Goal: Check status

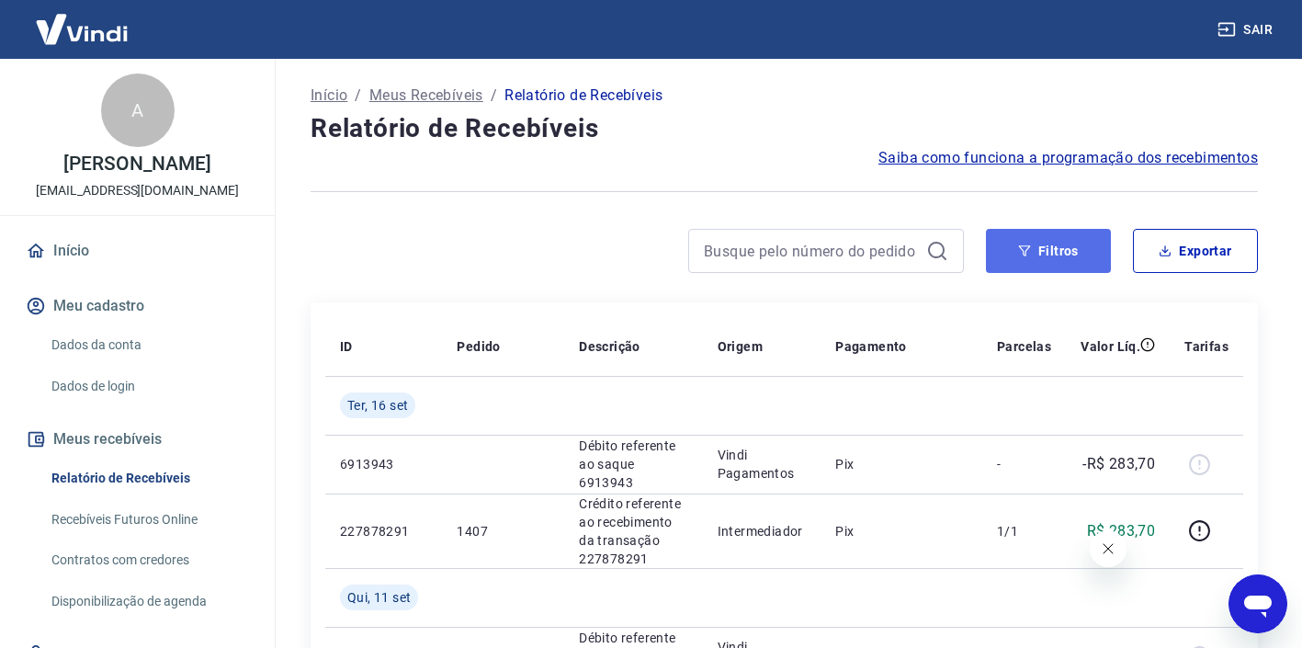
click at [1068, 262] on button "Filtros" at bounding box center [1048, 251] width 125 height 44
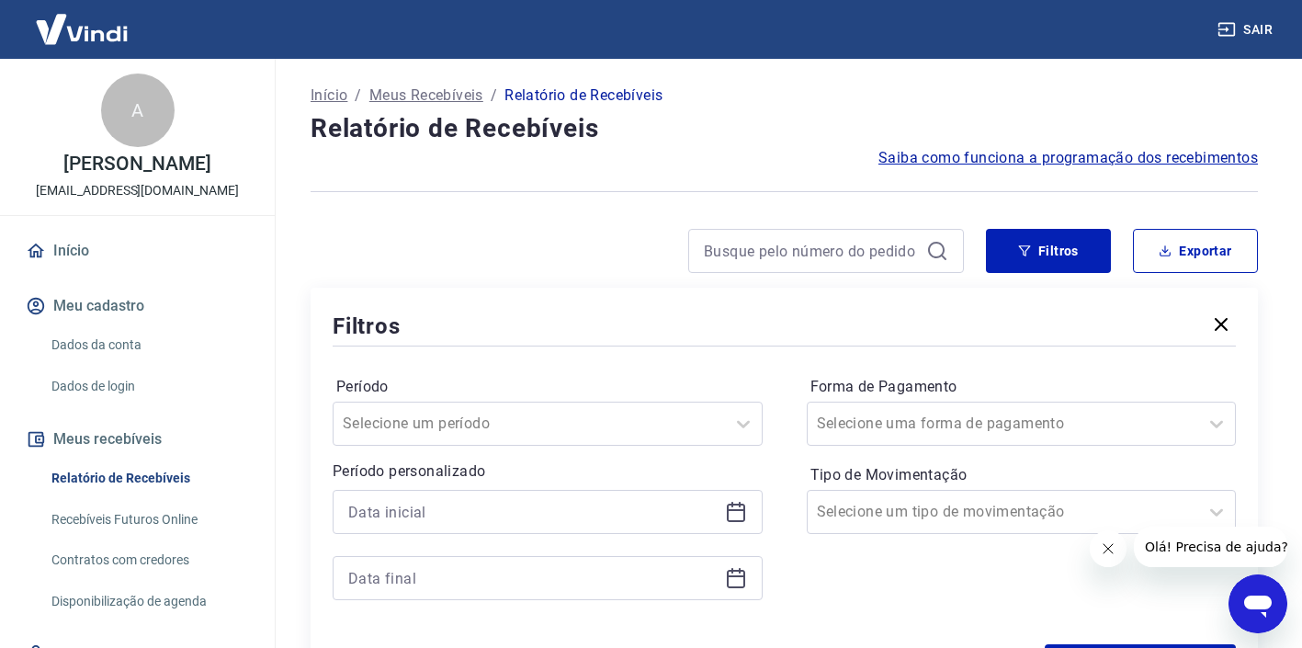
click at [739, 514] on icon at bounding box center [736, 512] width 22 height 22
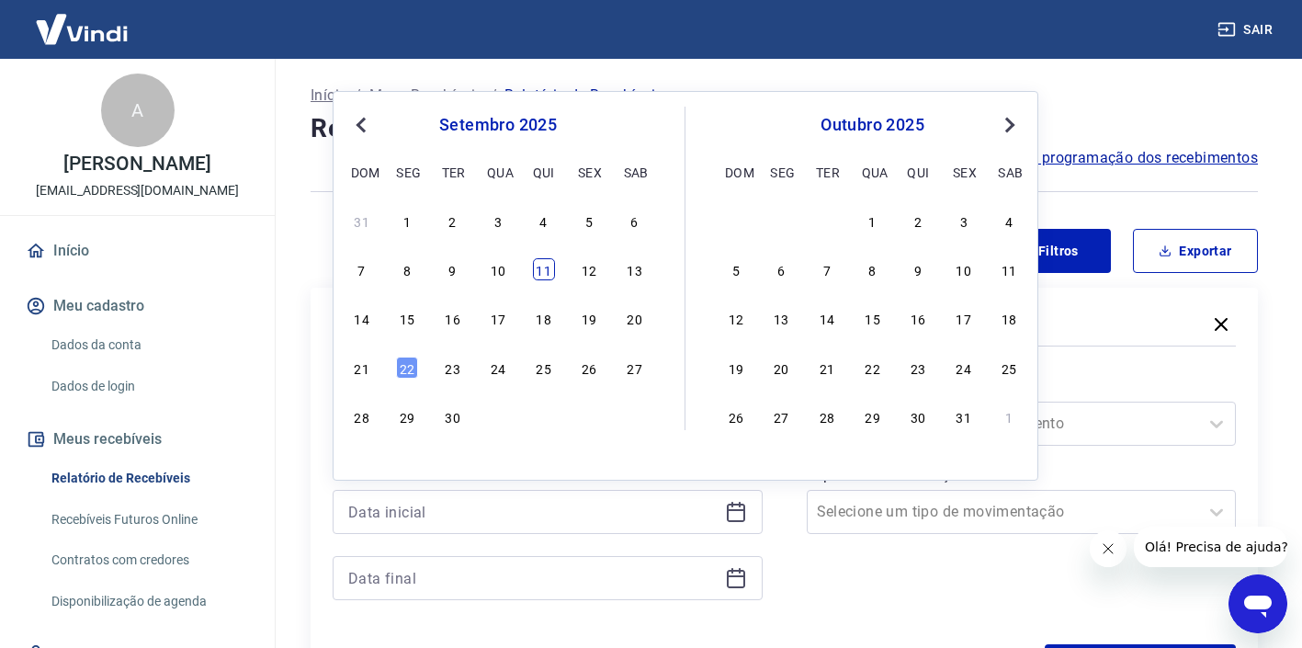
click at [538, 269] on div "11" at bounding box center [544, 269] width 22 height 22
type input "[DATE]"
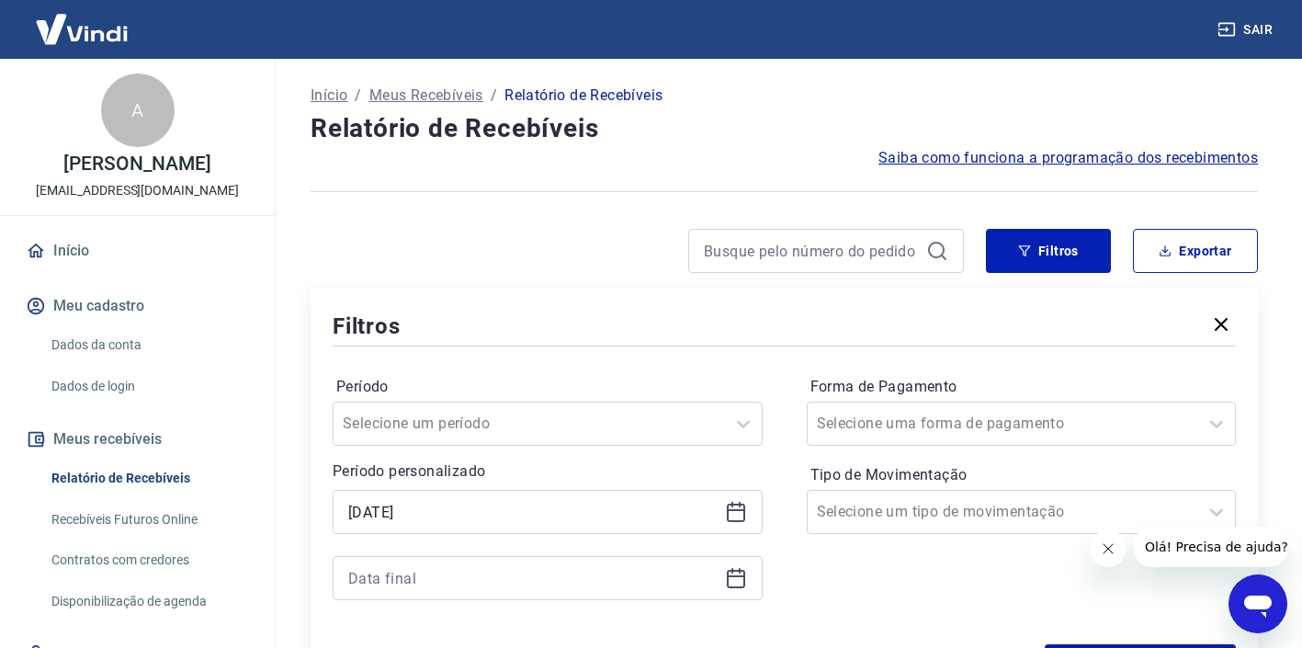
click at [728, 583] on icon at bounding box center [736, 578] width 22 height 22
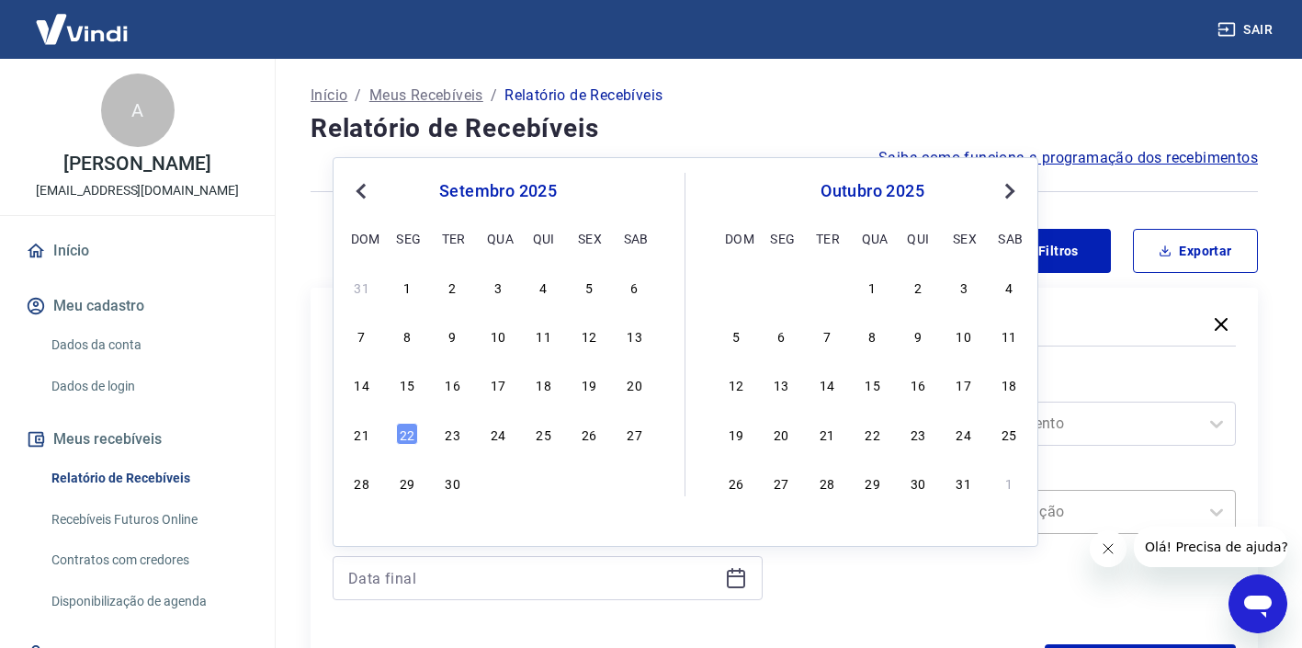
click at [409, 434] on div "22" at bounding box center [407, 434] width 22 height 22
type input "[DATE]"
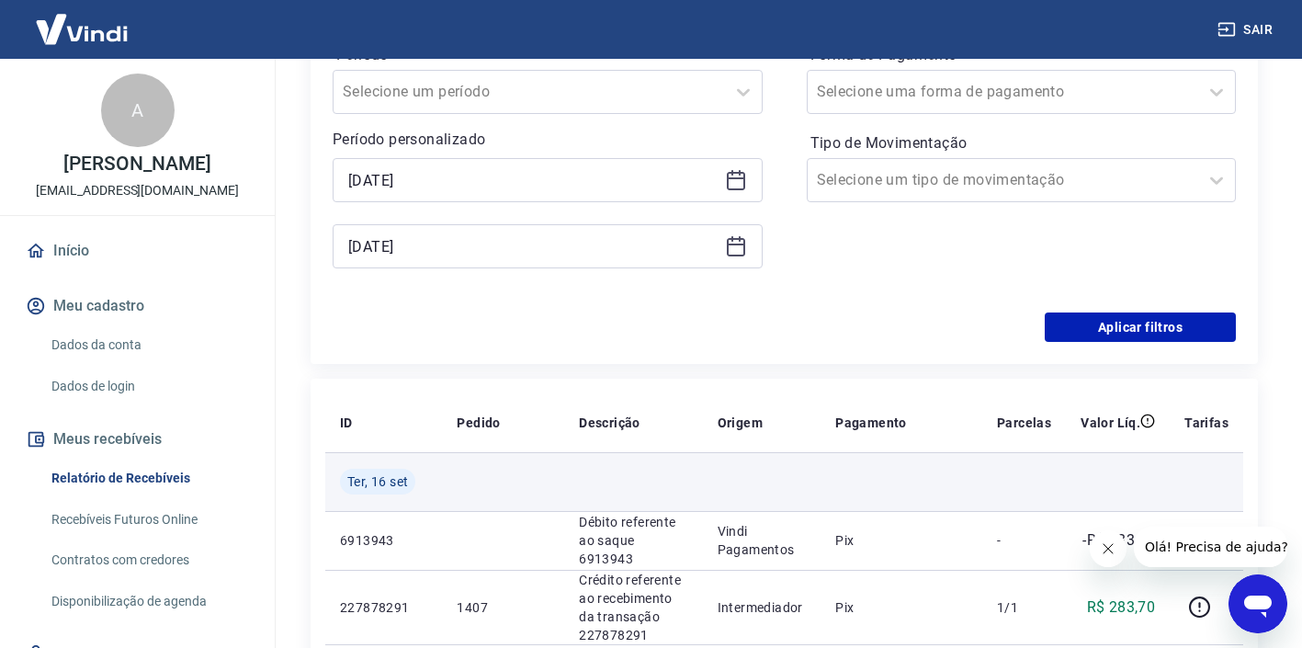
scroll to position [388, 0]
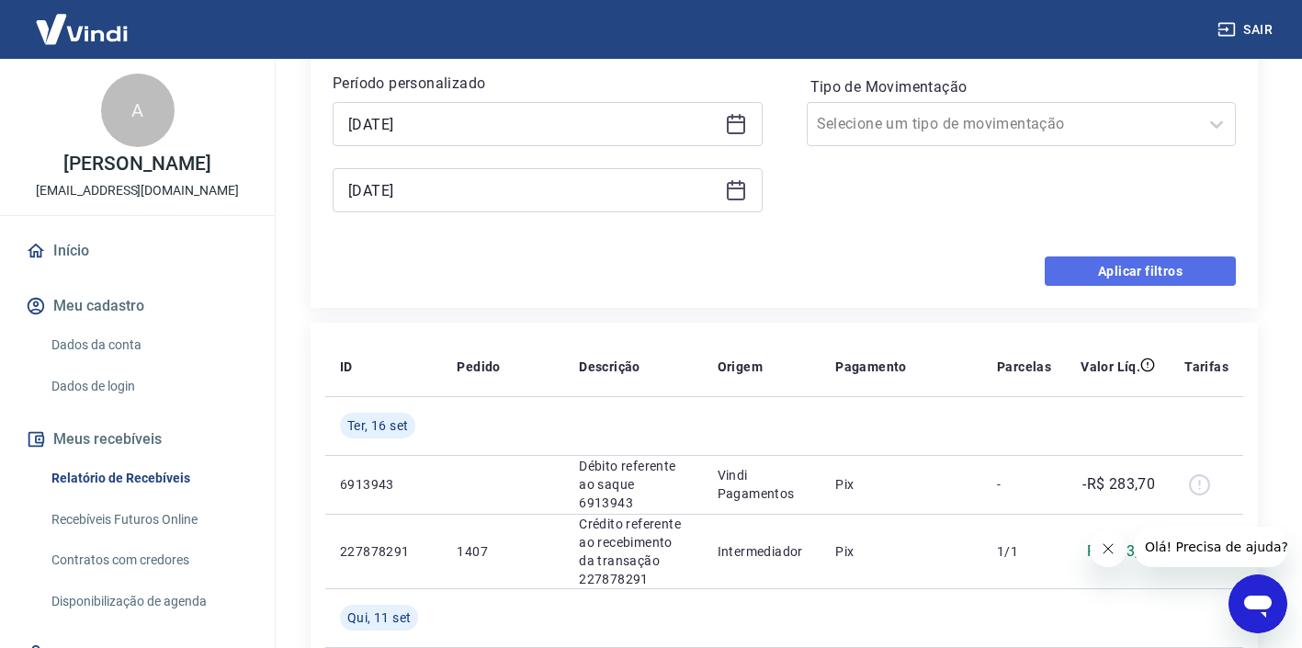
click at [1065, 283] on button "Aplicar filtros" at bounding box center [1139, 270] width 191 height 29
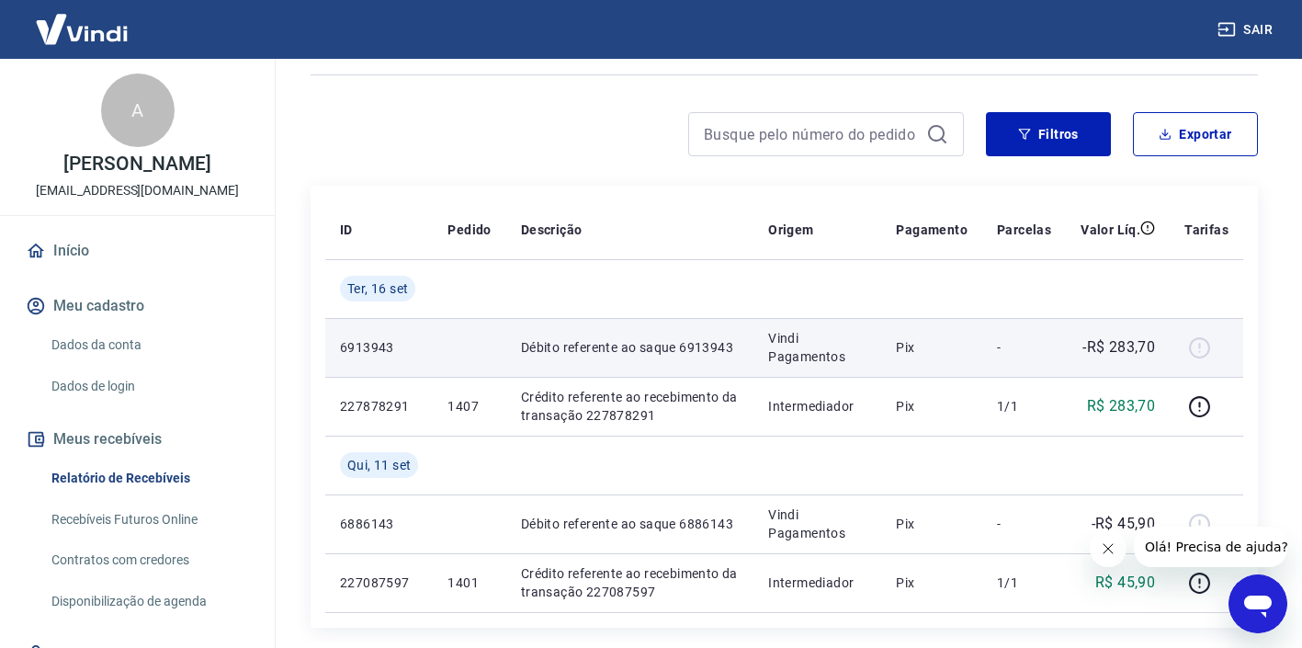
scroll to position [31, 0]
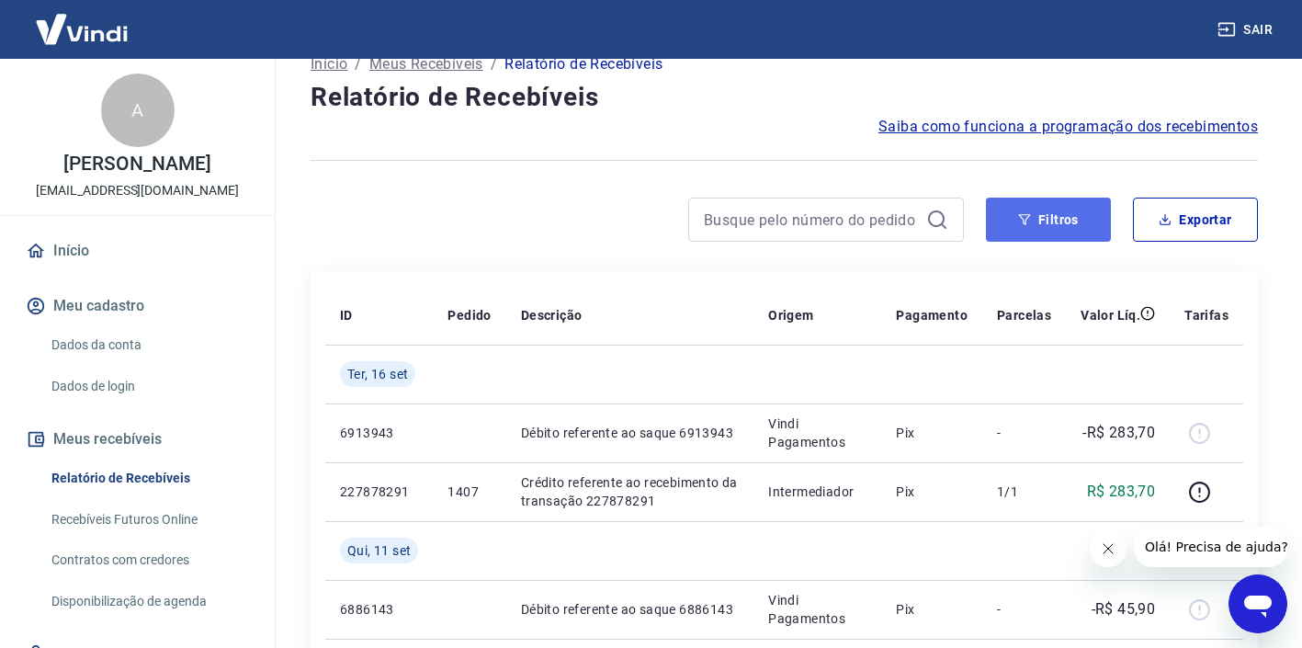
click at [1067, 223] on button "Filtros" at bounding box center [1048, 219] width 125 height 44
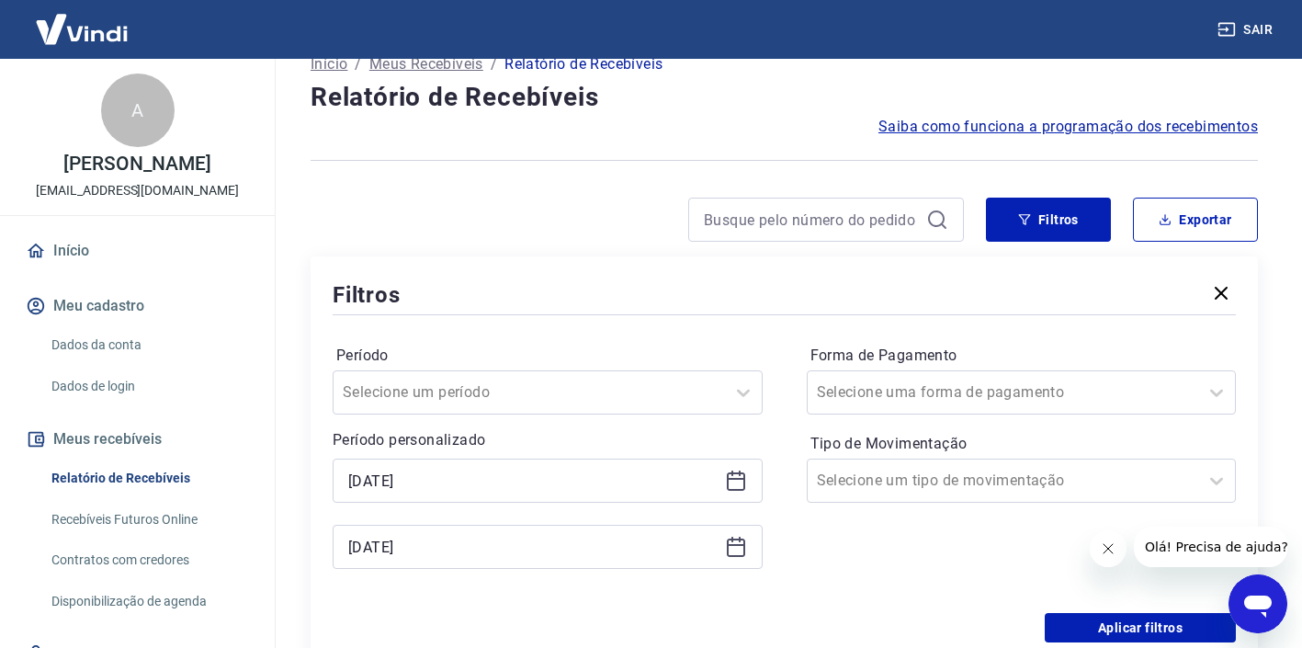
click at [739, 549] on icon at bounding box center [736, 547] width 22 height 22
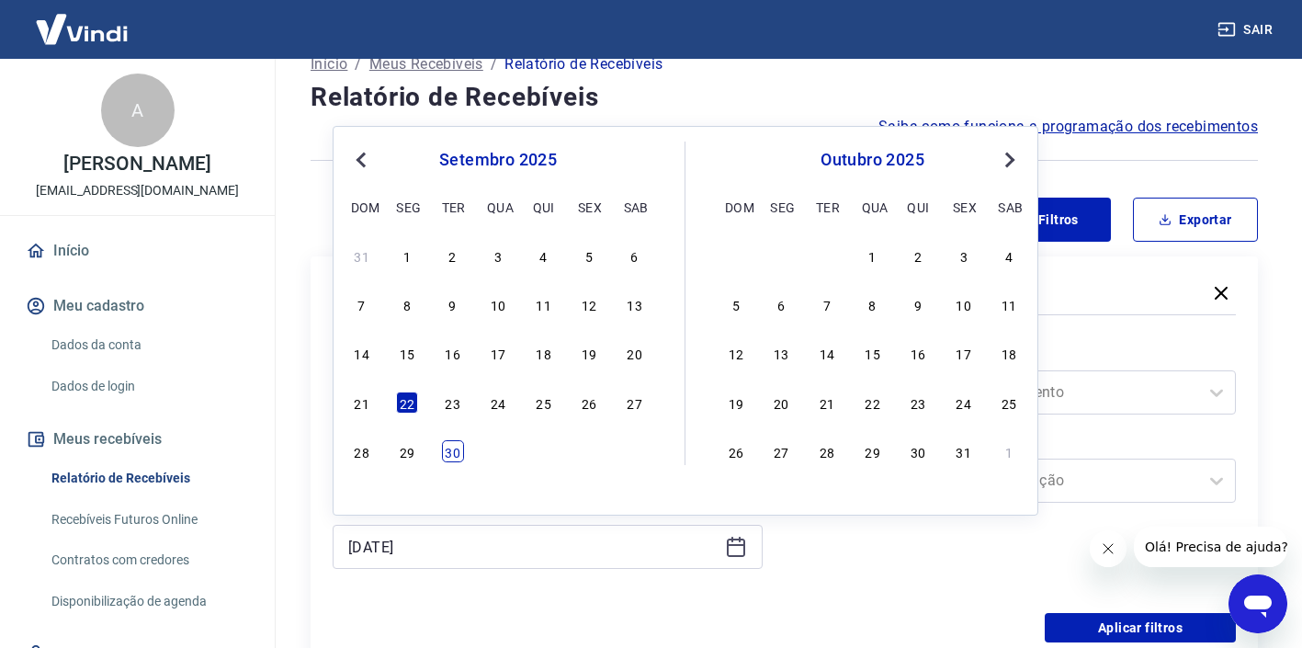
click at [453, 453] on div "30" at bounding box center [453, 451] width 22 height 22
type input "[DATE]"
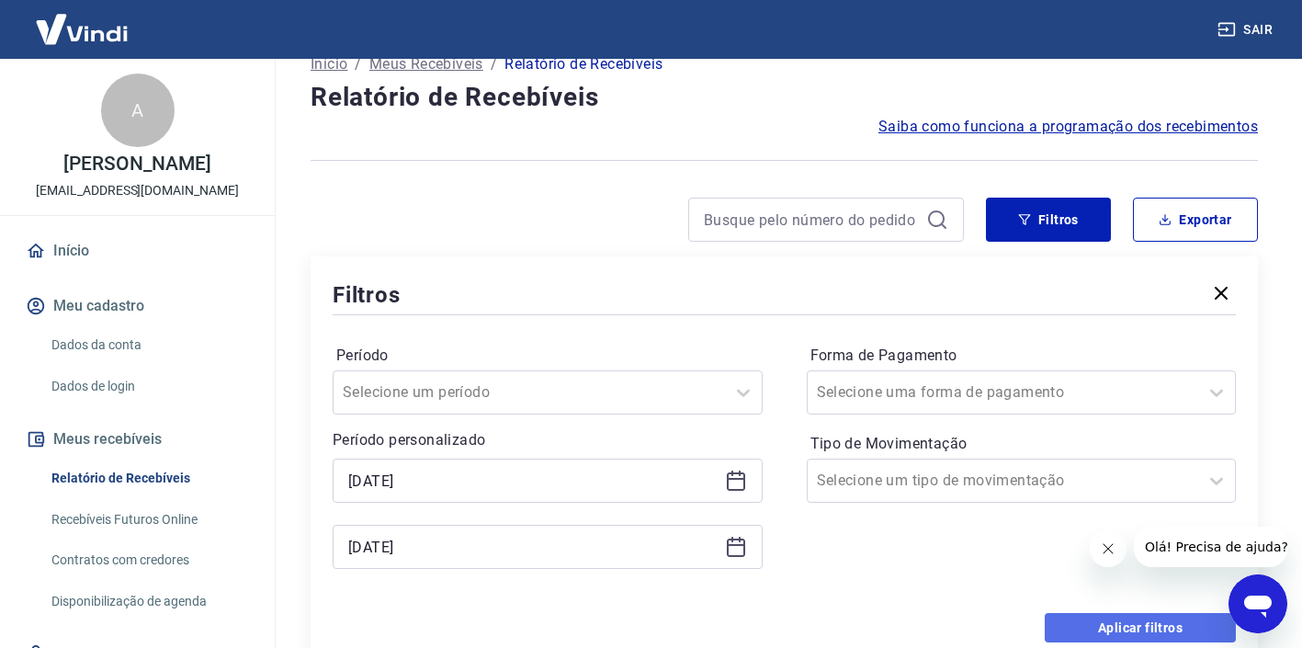
click at [1120, 630] on button "Aplicar filtros" at bounding box center [1139, 627] width 191 height 29
